Goal: Transaction & Acquisition: Purchase product/service

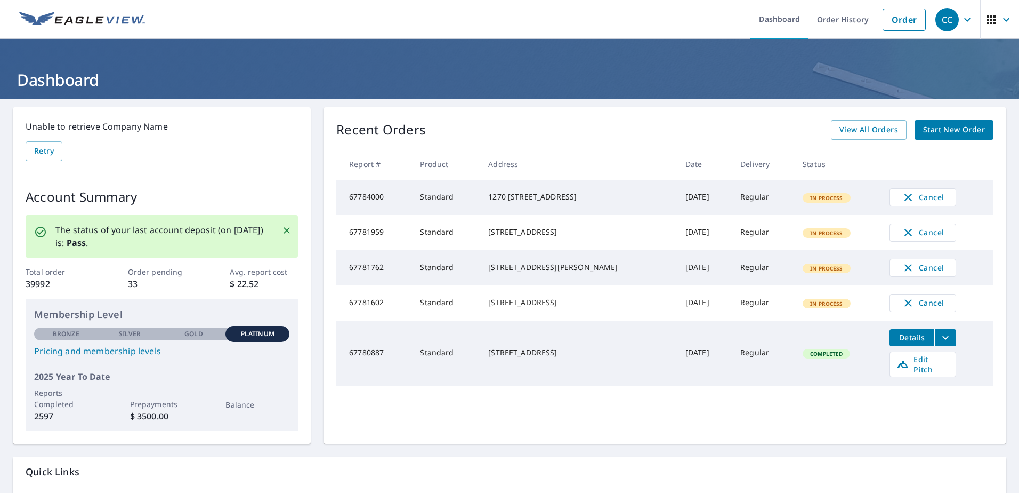
click at [964, 137] on link "Start New Order" at bounding box center [954, 130] width 79 height 20
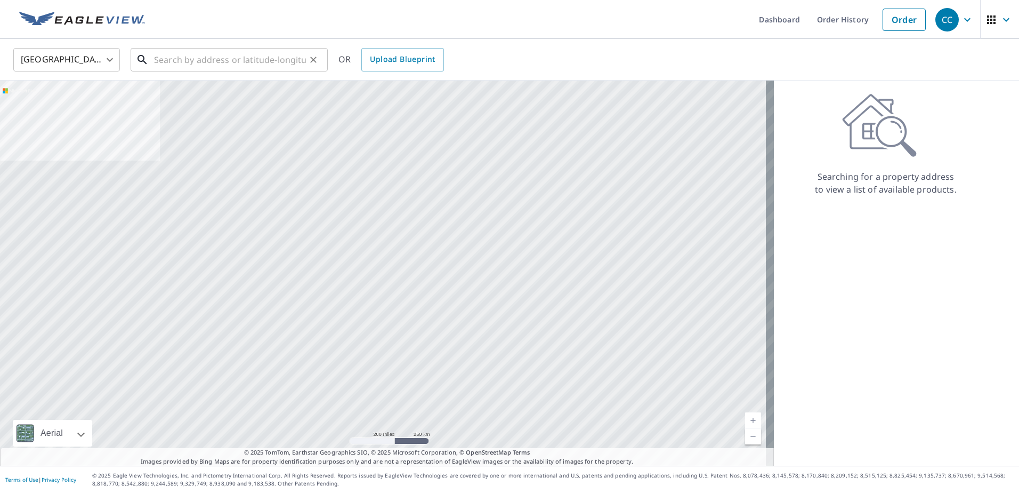
click at [229, 66] on input "text" at bounding box center [230, 60] width 152 height 30
paste input "[STREET_ADDRESS]"
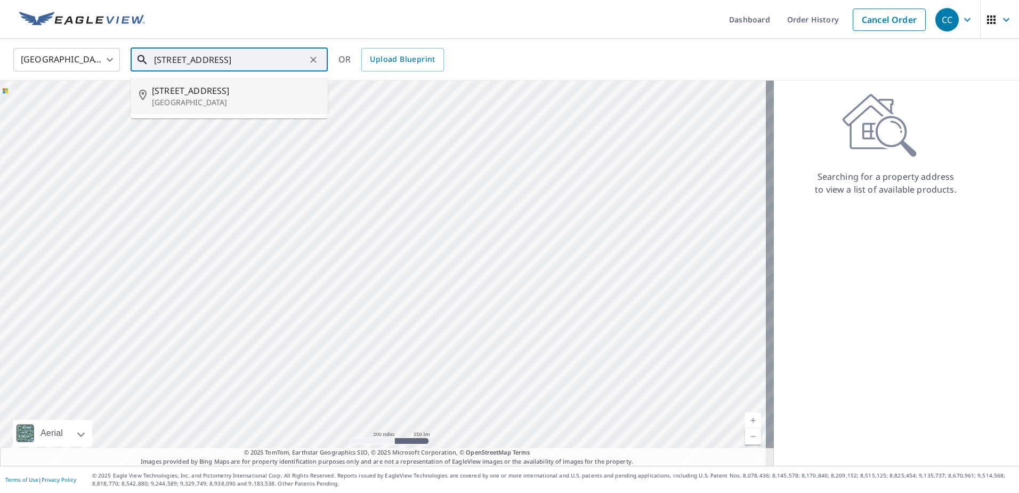
click at [210, 90] on span "[STREET_ADDRESS]" at bounding box center [235, 90] width 167 height 13
type input "[STREET_ADDRESS]"
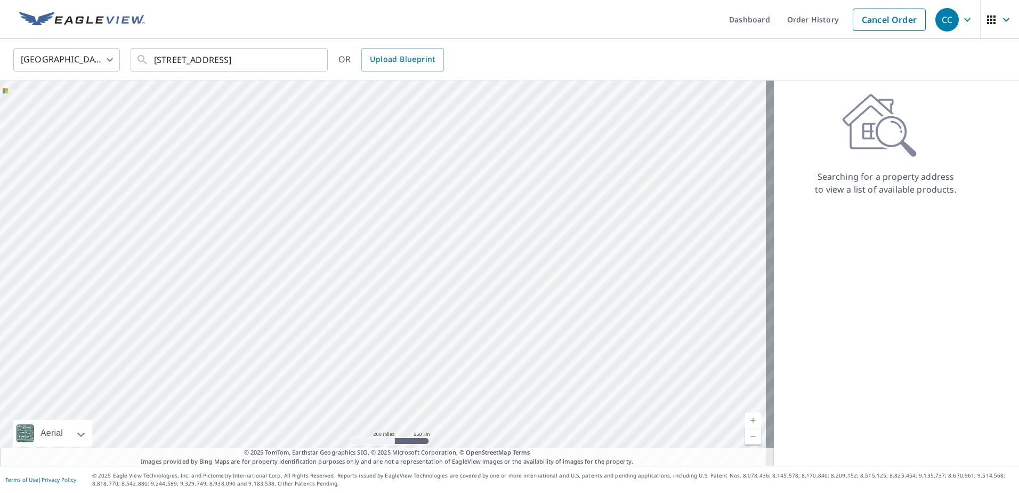
scroll to position [0, 0]
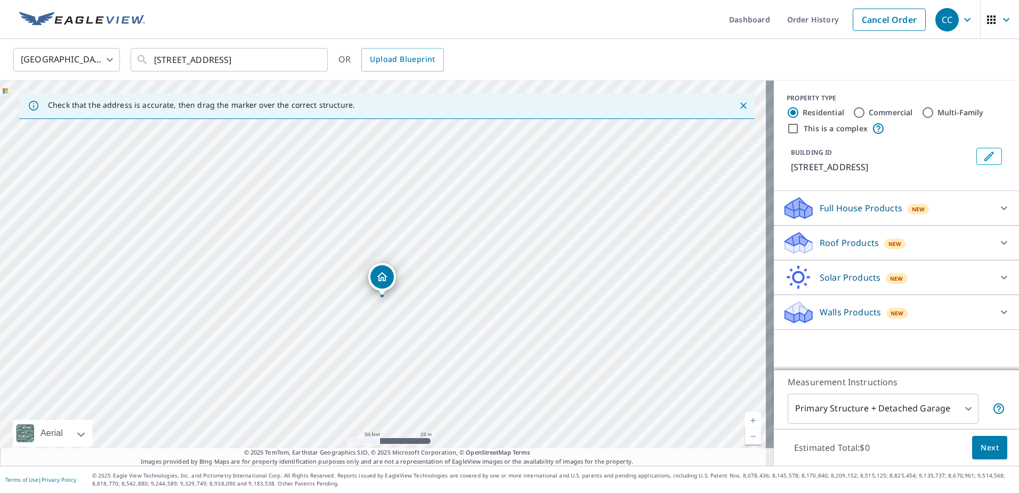
drag, startPoint x: 385, startPoint y: 207, endPoint x: 380, endPoint y: 327, distance: 119.6
click at [380, 327] on div "[STREET_ADDRESS]" at bounding box center [387, 273] width 774 height 385
drag, startPoint x: 365, startPoint y: 264, endPoint x: 366, endPoint y: 255, distance: 9.1
click at [833, 243] on p "Roof Products" at bounding box center [849, 242] width 59 height 13
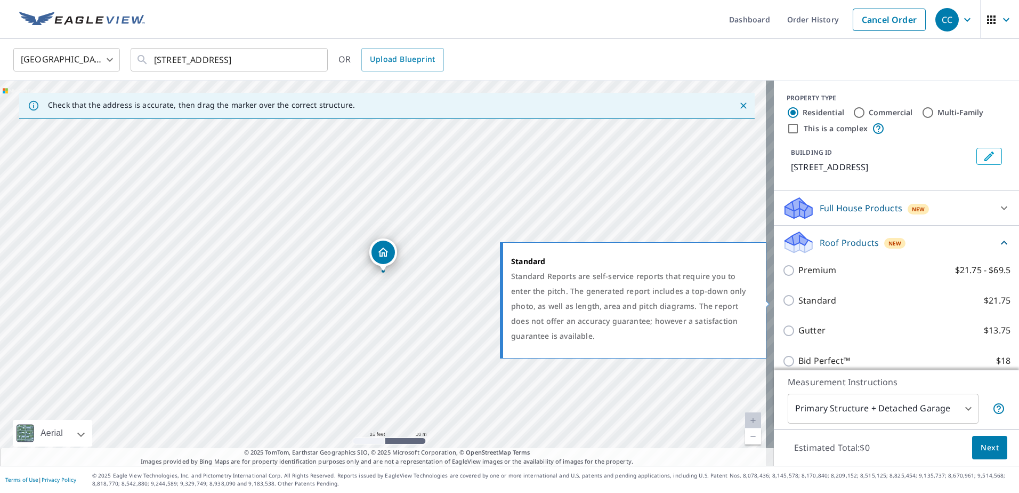
click at [783, 301] on input "Standard $21.75" at bounding box center [791, 300] width 16 height 13
checkbox input "true"
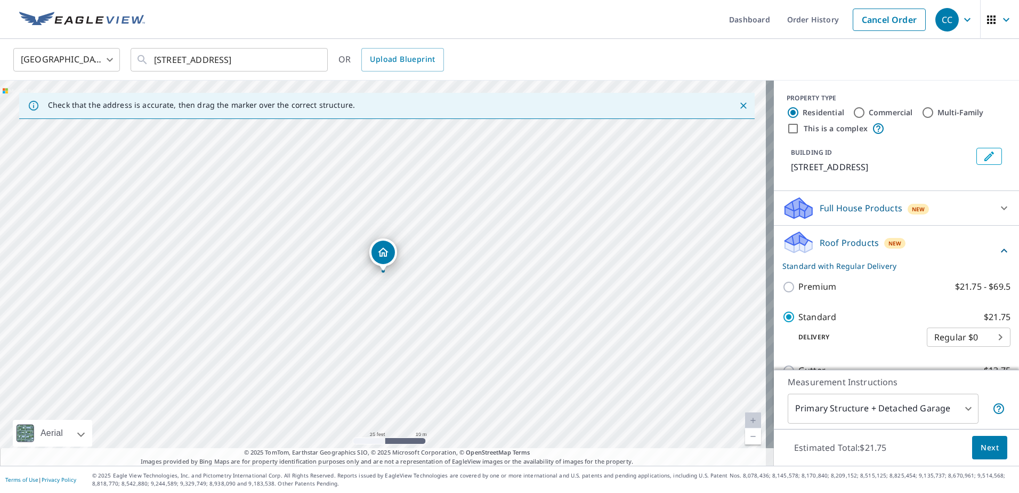
click at [961, 406] on body "CC CC Dashboard Order History Cancel Order CC [GEOGRAPHIC_DATA] US ​ [STREET_AD…" at bounding box center [509, 246] width 1019 height 493
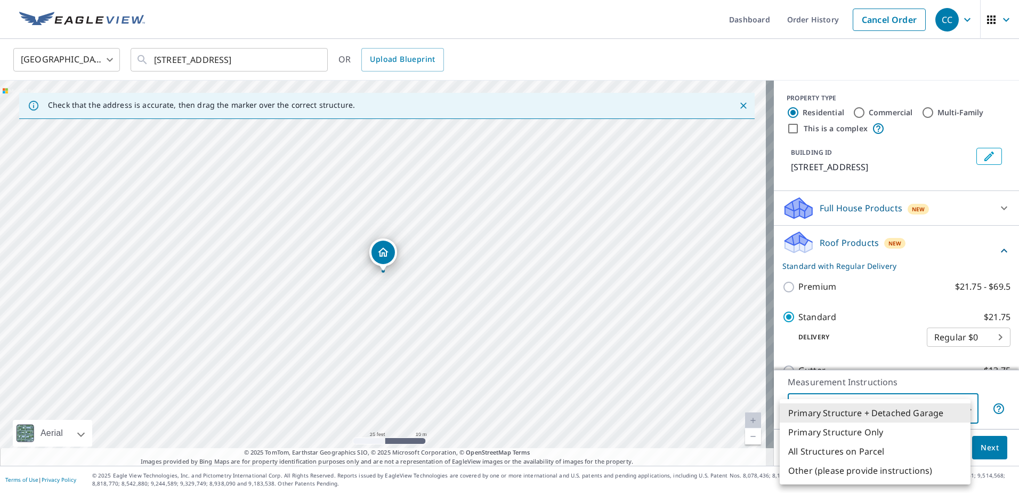
click at [841, 450] on li "All Structures on Parcel" at bounding box center [875, 450] width 191 height 19
type input "3"
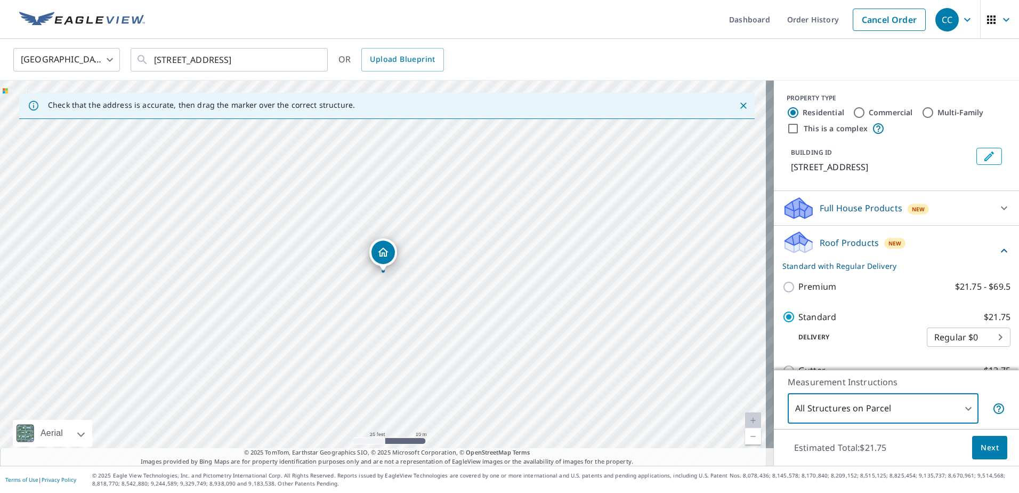
click at [984, 447] on span "Next" at bounding box center [990, 447] width 18 height 13
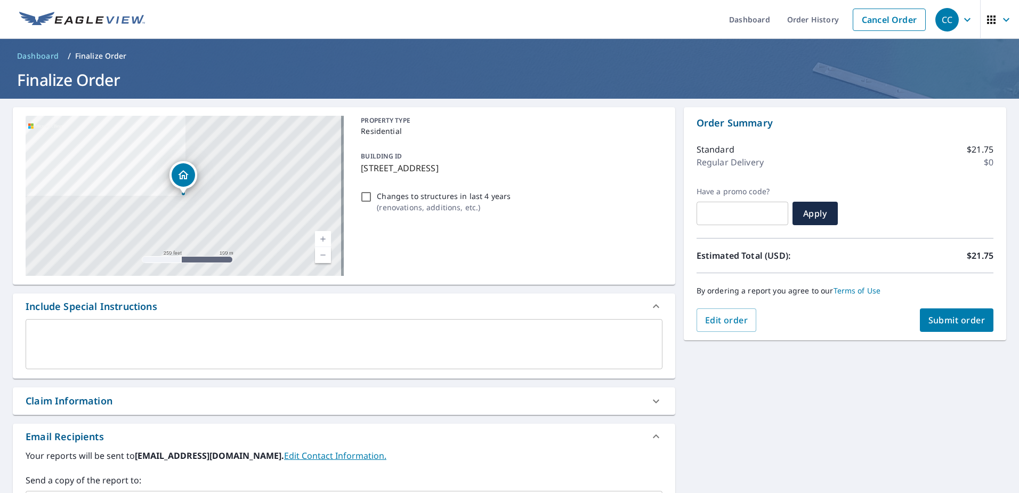
drag, startPoint x: 108, startPoint y: 384, endPoint x: 103, endPoint y: 397, distance: 13.7
click at [105, 393] on div "**********" at bounding box center [344, 371] width 663 height 528
click at [103, 397] on div "Claim Information" at bounding box center [69, 400] width 87 height 14
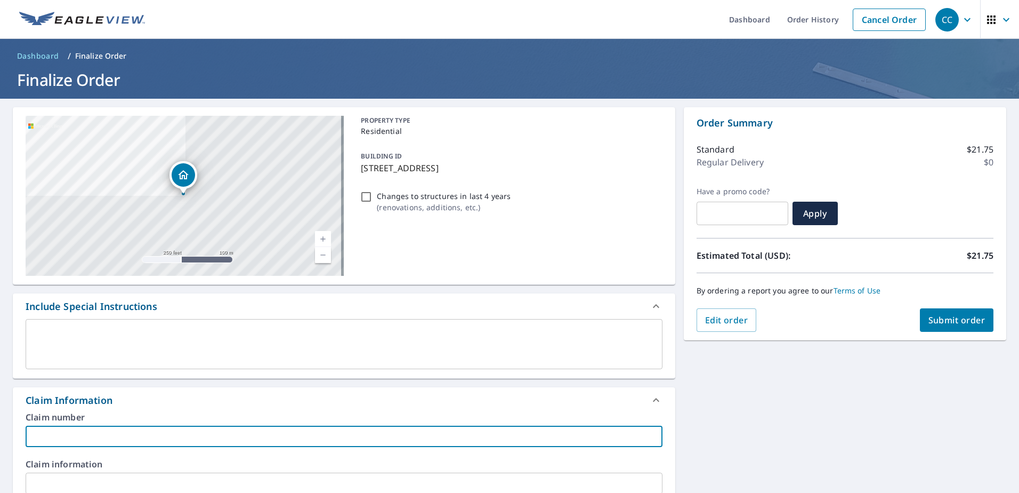
click at [77, 439] on input "text" at bounding box center [344, 435] width 637 height 21
paste input "8159429"
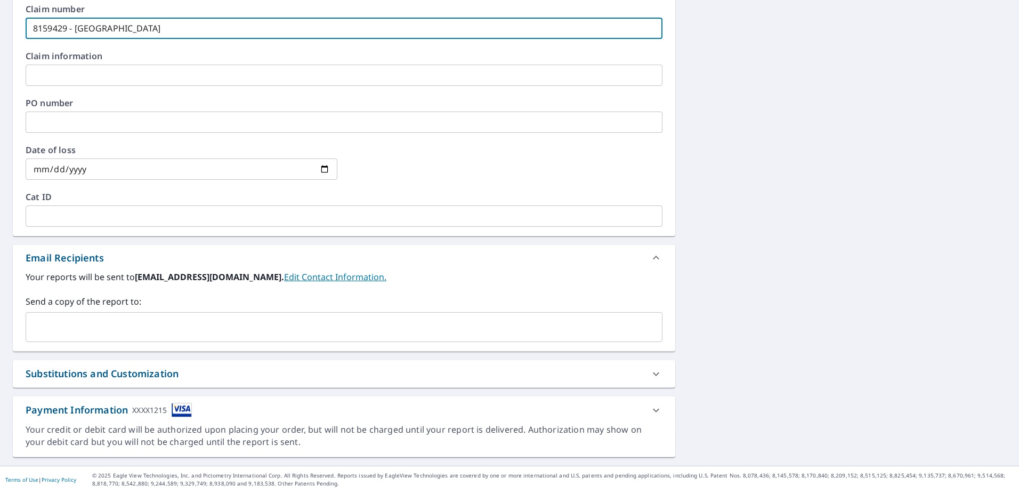
type input "8159429 - [GEOGRAPHIC_DATA]"
click at [83, 331] on input "text" at bounding box center [335, 327] width 611 height 20
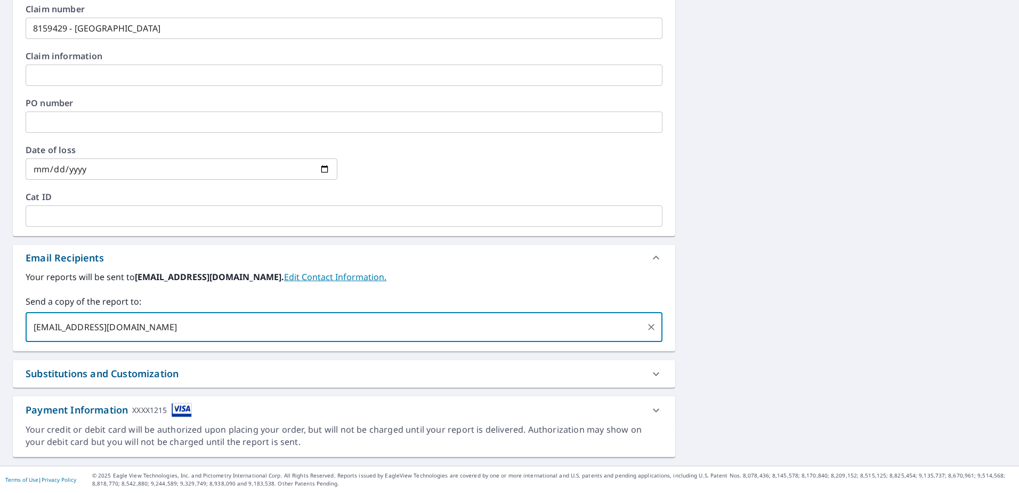
type input "[EMAIL_ADDRESS][DOMAIN_NAME]"
click at [757, 260] on div "**********" at bounding box center [509, 78] width 1019 height 775
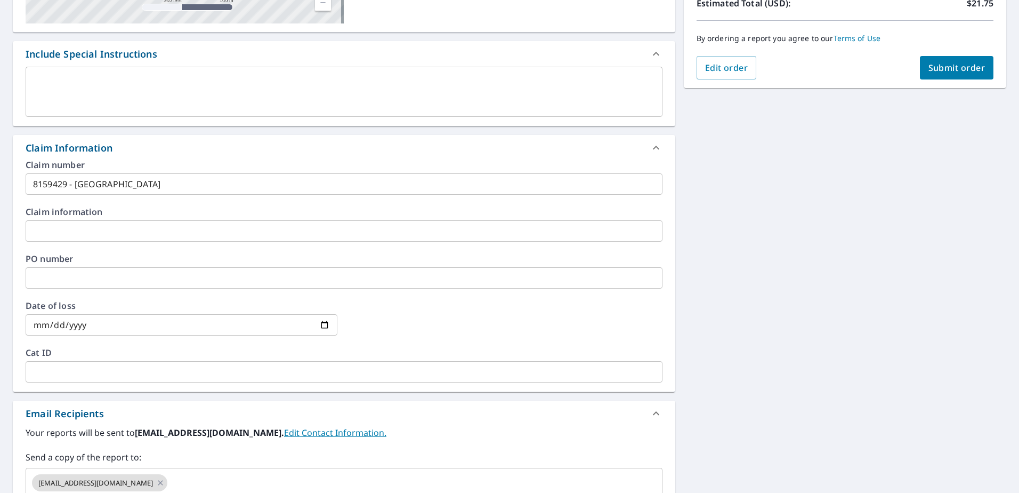
scroll to position [88, 0]
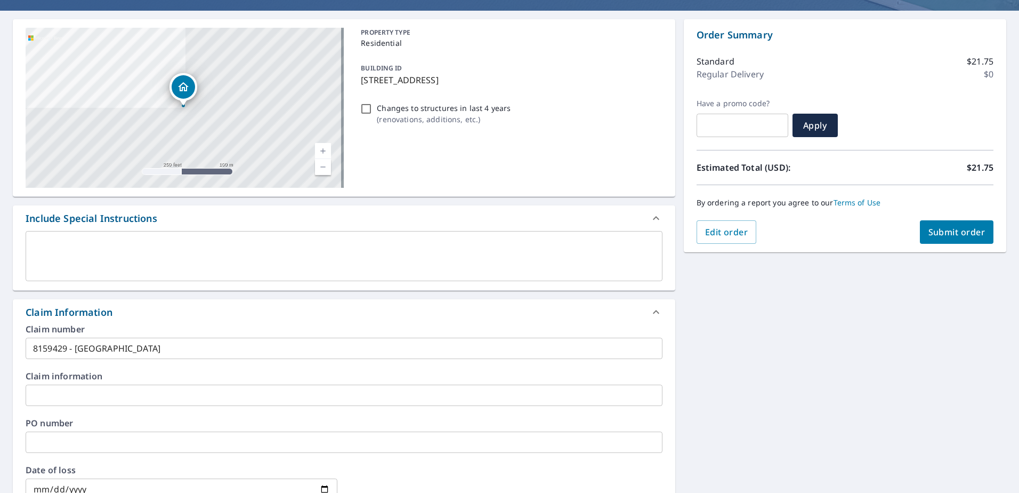
click at [954, 231] on span "Submit order" at bounding box center [957, 232] width 57 height 12
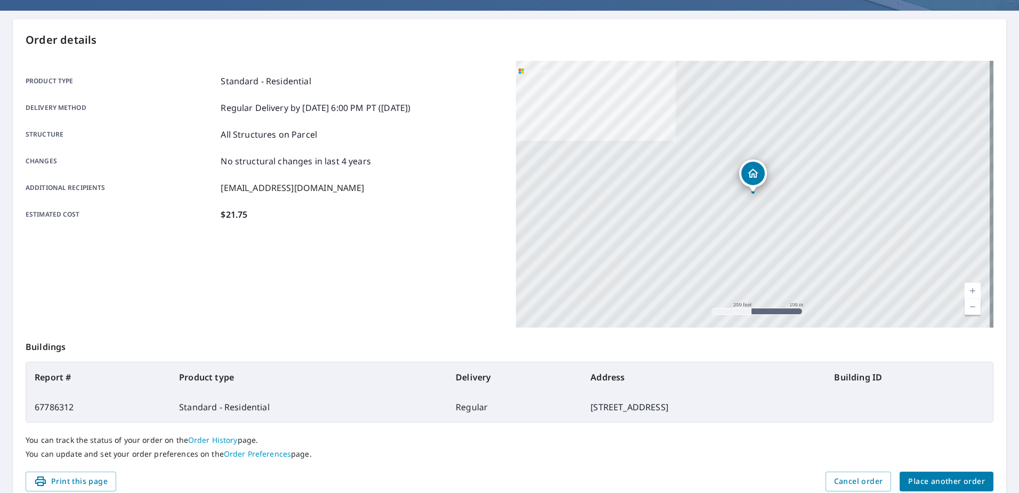
click at [981, 487] on button "Place another order" at bounding box center [947, 481] width 94 height 20
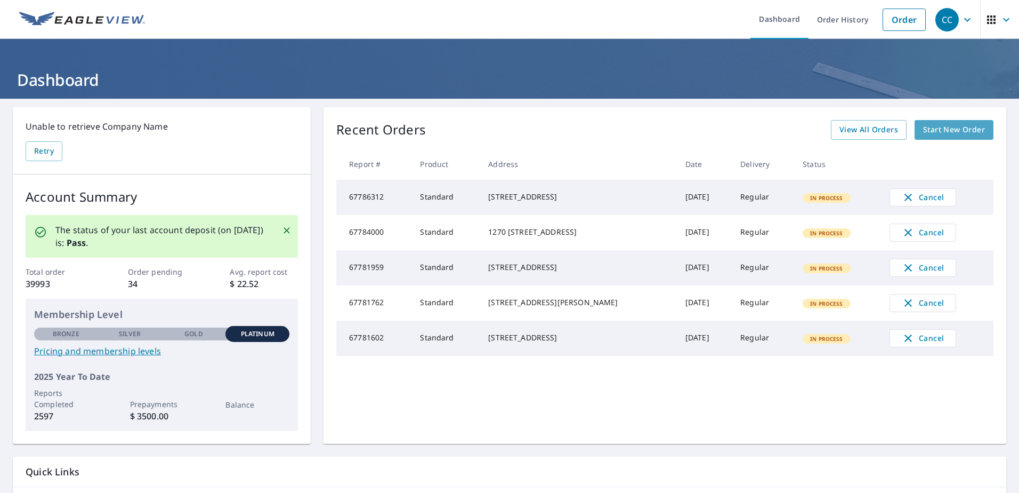
click at [936, 131] on span "Start New Order" at bounding box center [954, 129] width 62 height 13
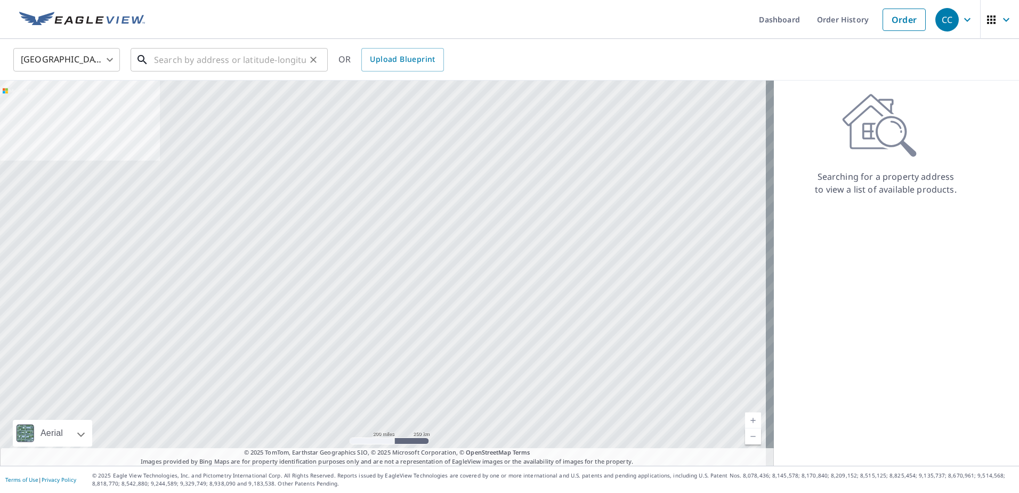
click at [175, 54] on input "text" at bounding box center [230, 60] width 152 height 30
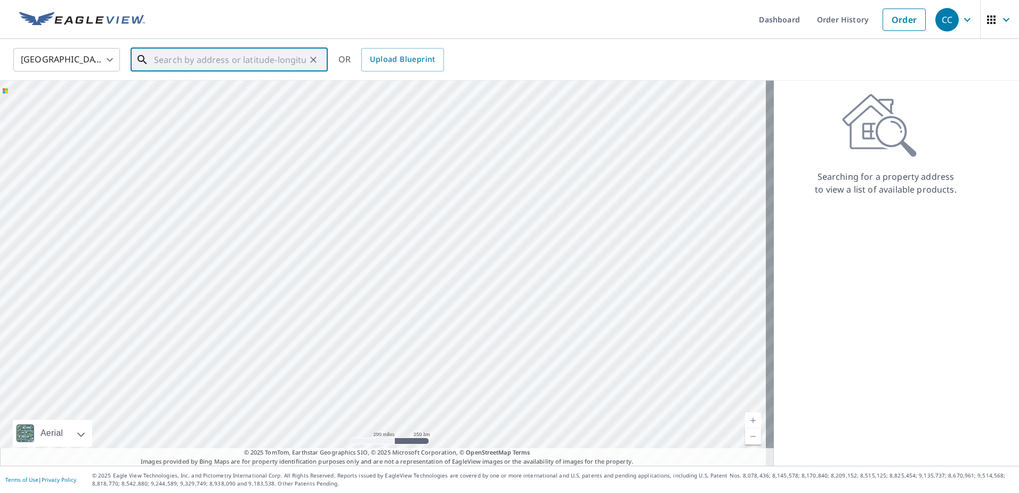
paste input "2141 Glen Laurel Drive Apopka, FL 32712"
click at [198, 88] on span "2141 Glen Laurel Dr" at bounding box center [235, 97] width 167 height 26
type input "2141 Glen Laurel Dr Apopka, FL 32712"
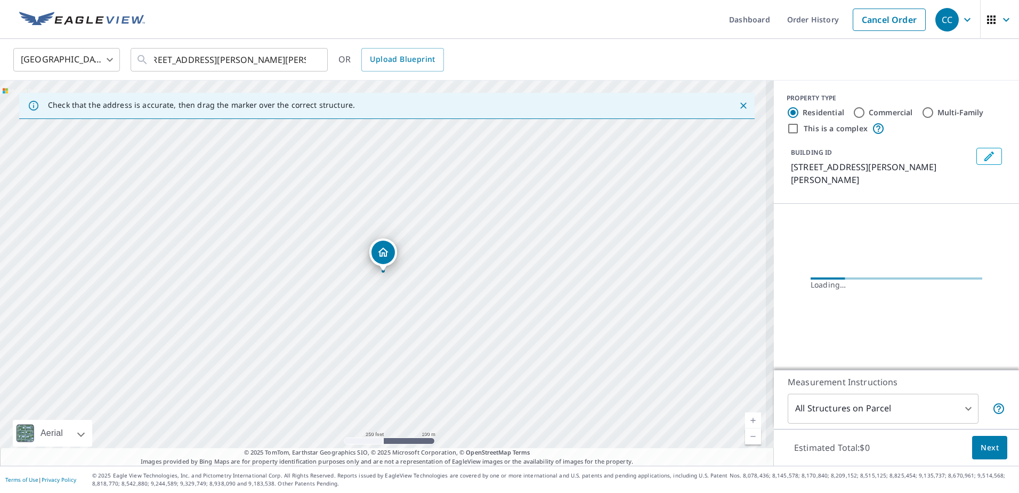
scroll to position [0, 0]
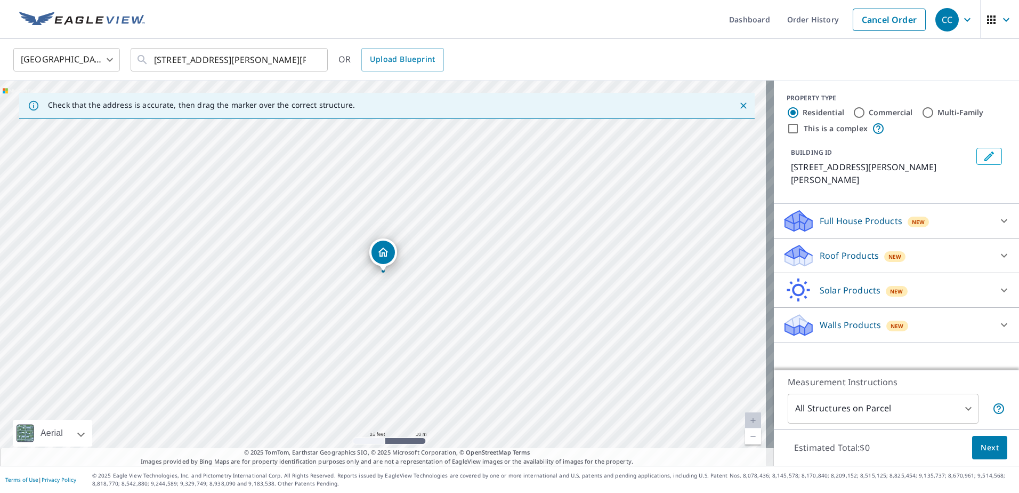
click at [820, 249] on p "Roof Products" at bounding box center [849, 255] width 59 height 13
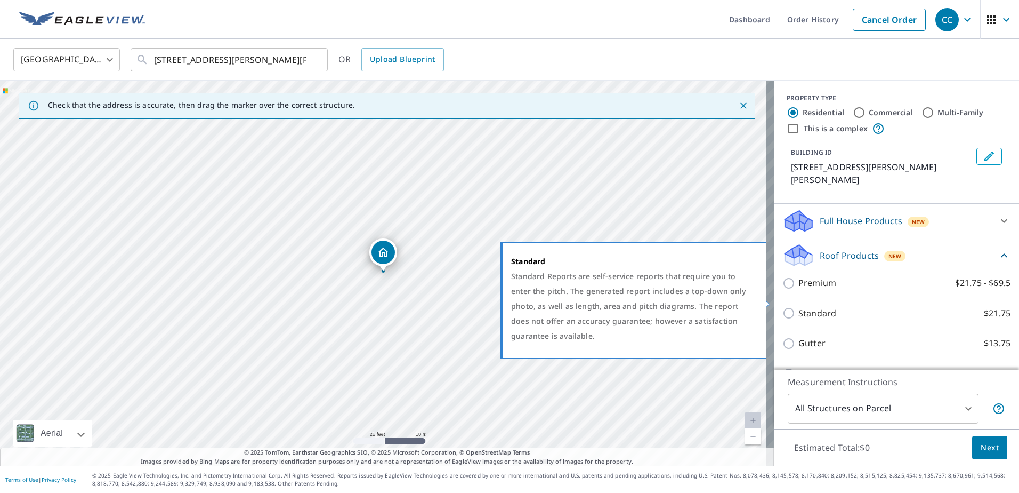
click at [785, 307] on input "Standard $21.75" at bounding box center [791, 313] width 16 height 13
checkbox input "true"
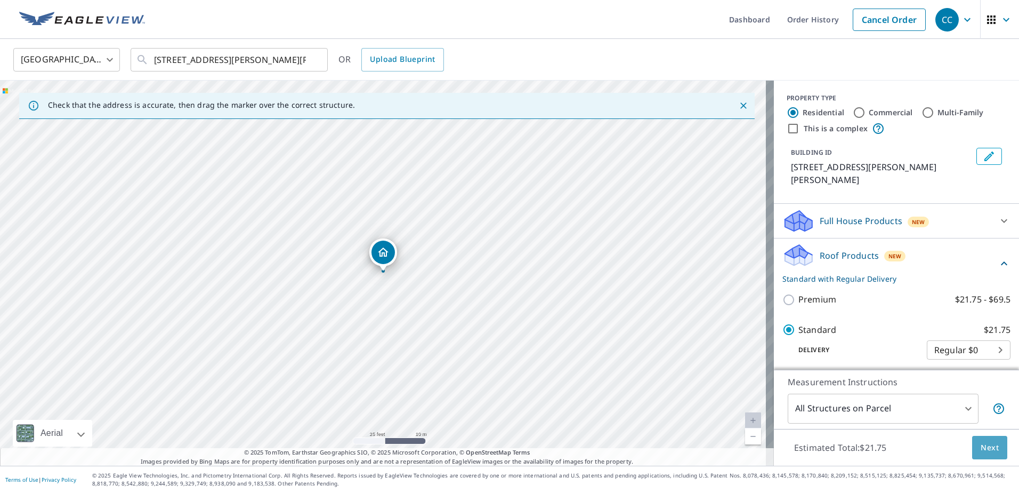
click at [987, 447] on span "Next" at bounding box center [990, 447] width 18 height 13
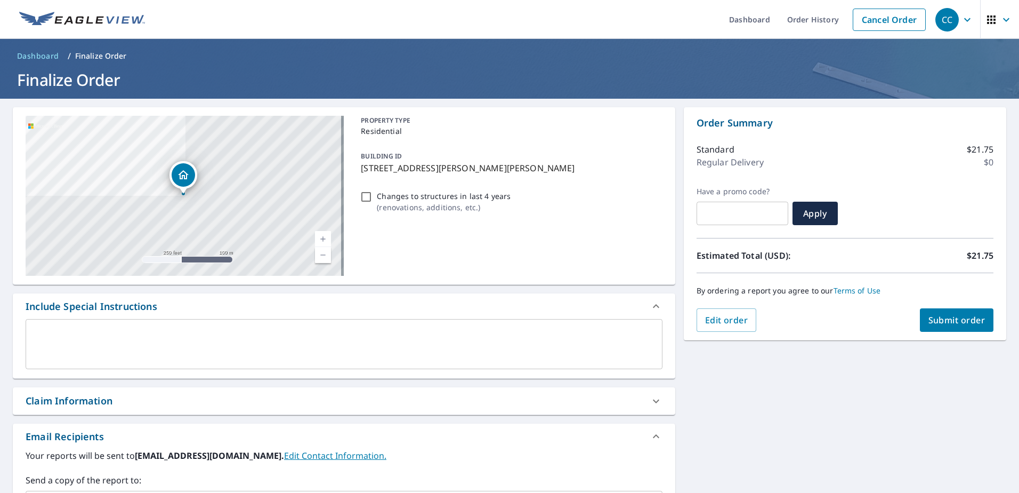
drag, startPoint x: 151, startPoint y: 394, endPoint x: 115, endPoint y: 403, distance: 37.2
click at [149, 395] on div "Claim Information" at bounding box center [335, 400] width 618 height 14
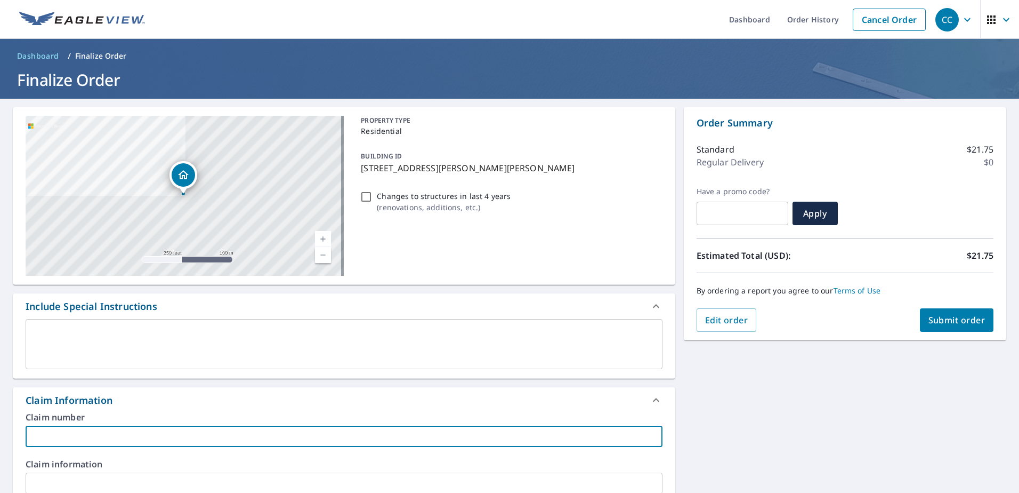
drag, startPoint x: 53, startPoint y: 427, endPoint x: 51, endPoint y: 433, distance: 6.2
click at [53, 429] on input "text" at bounding box center [344, 435] width 637 height 21
paste input "8159421"
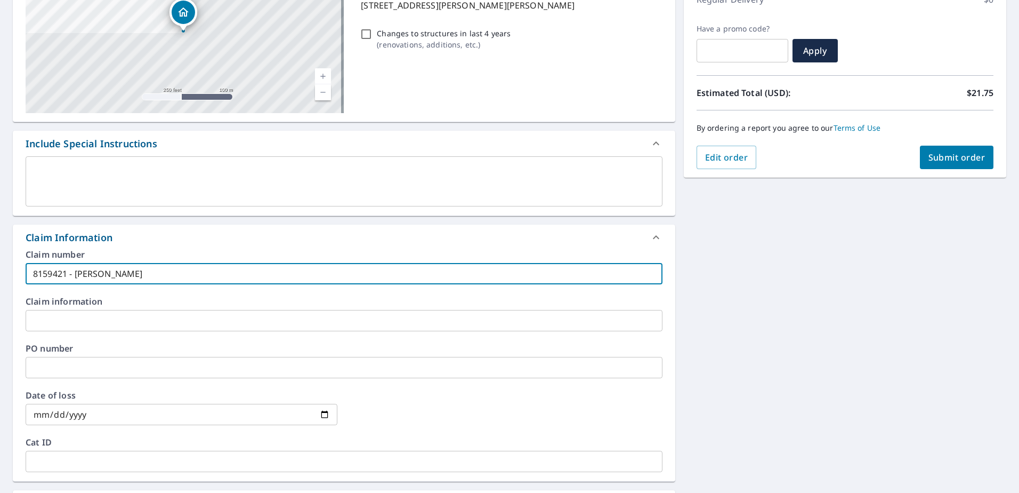
scroll to position [320, 0]
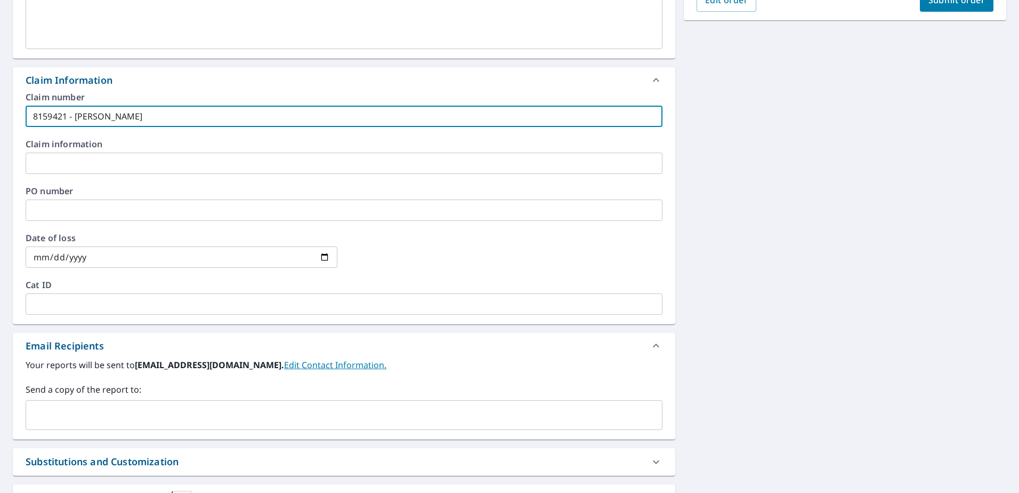
type input "8159421 - Ward"
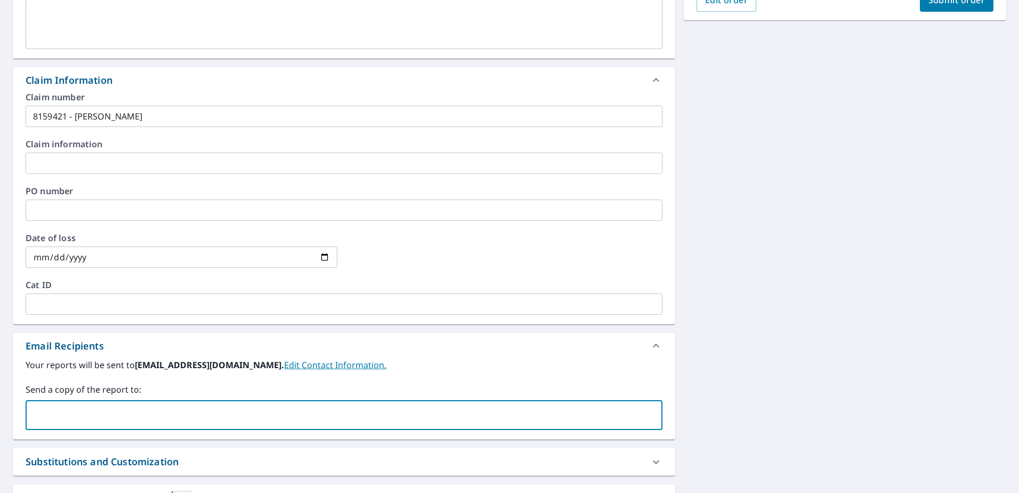
click at [81, 420] on input "text" at bounding box center [335, 415] width 611 height 20
type input "[EMAIL_ADDRESS][DOMAIN_NAME]"
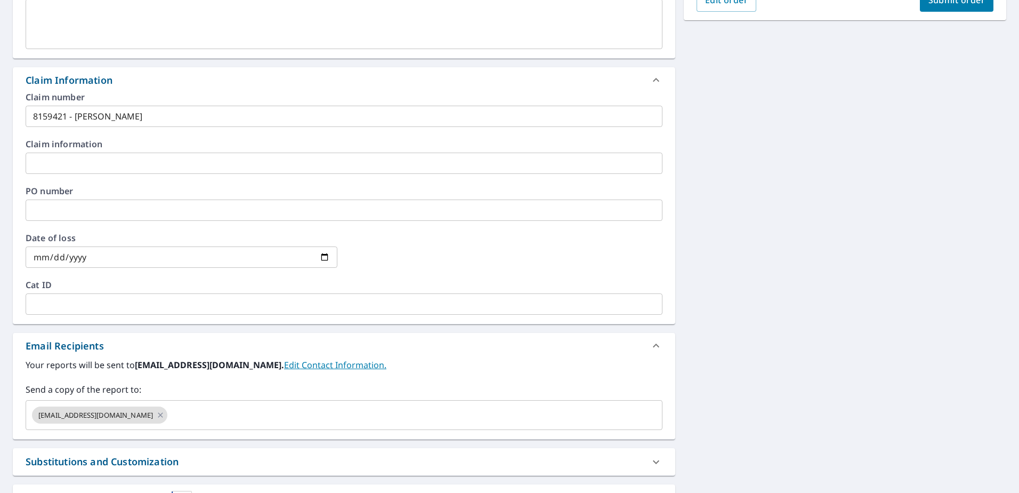
click at [823, 272] on div "2141 Glen Laurel Dr Apopka, FL 32712 Aerial Road A standard road map Aerial A d…" at bounding box center [509, 166] width 1019 height 775
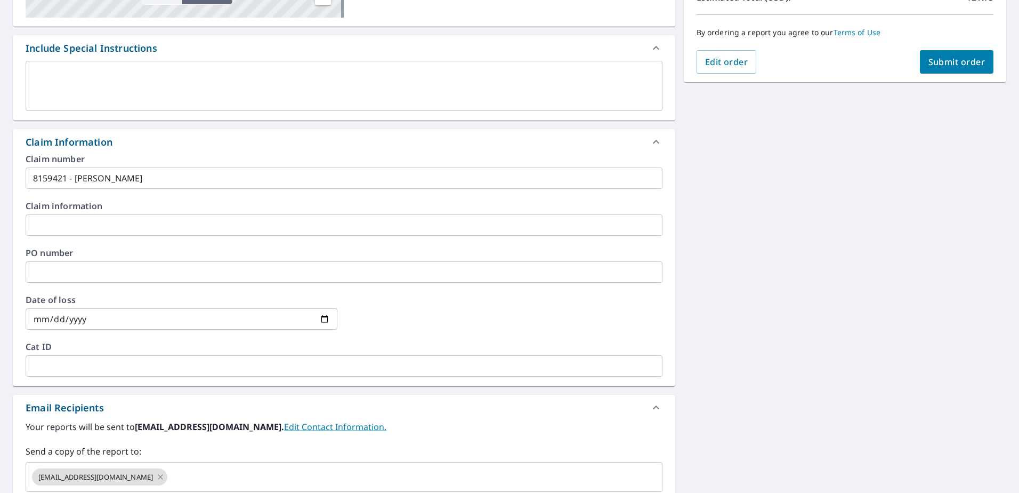
scroll to position [160, 0]
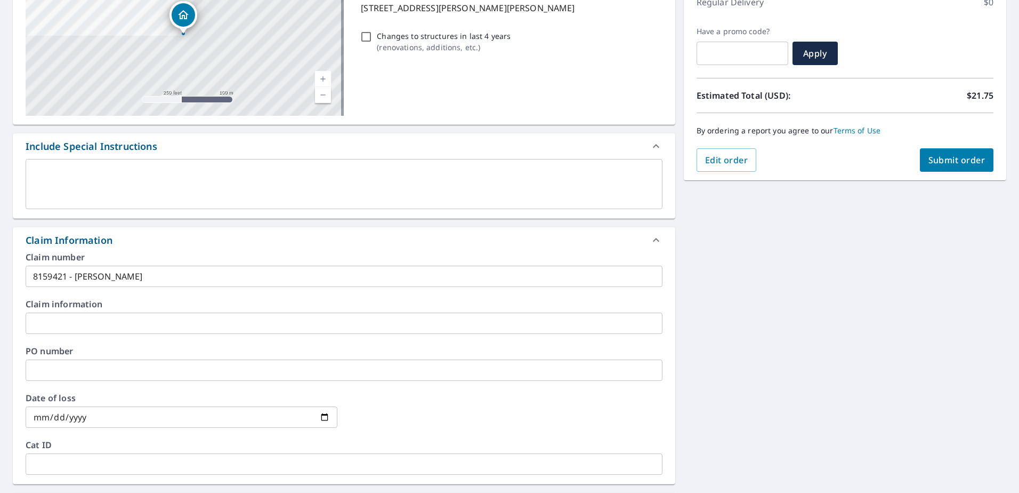
click at [955, 163] on span "Submit order" at bounding box center [957, 160] width 57 height 12
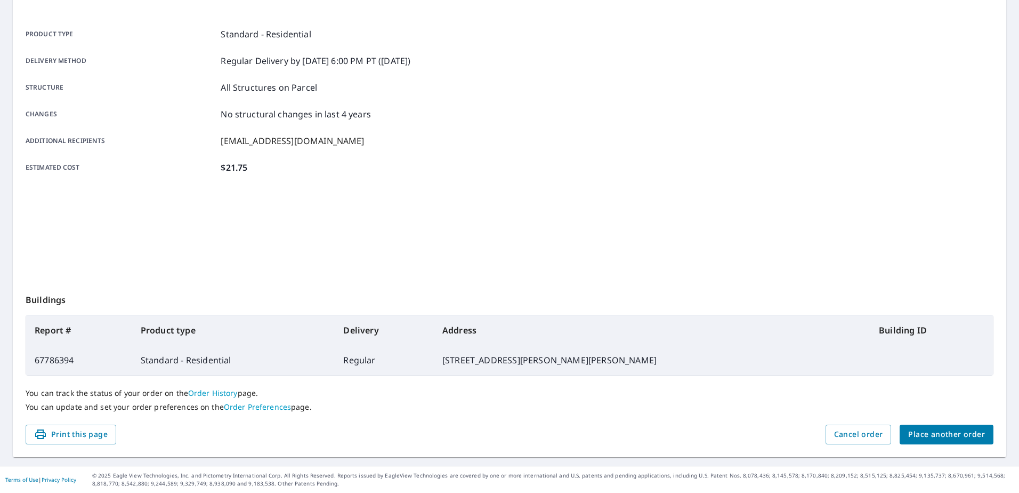
scroll to position [135, 0]
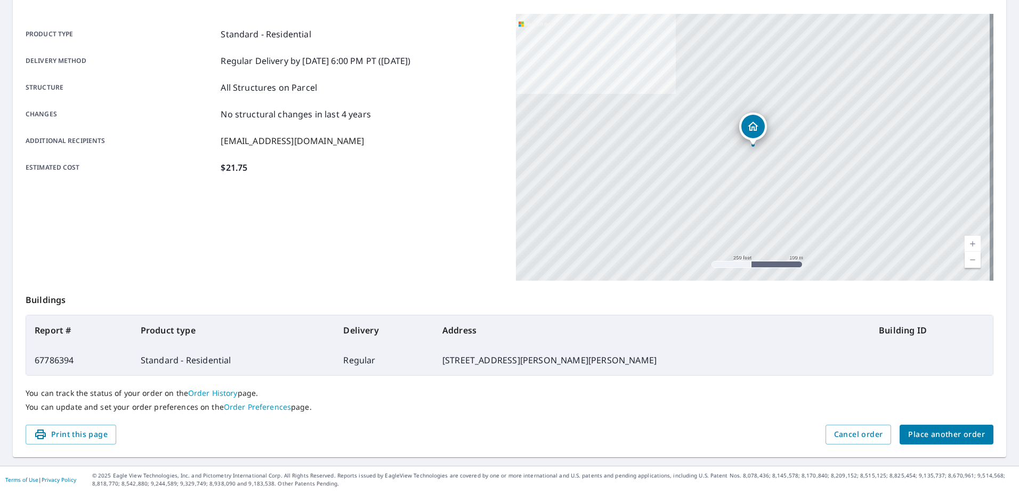
click at [911, 424] on button "Place another order" at bounding box center [947, 434] width 94 height 20
